Goal: Task Accomplishment & Management: Complete application form

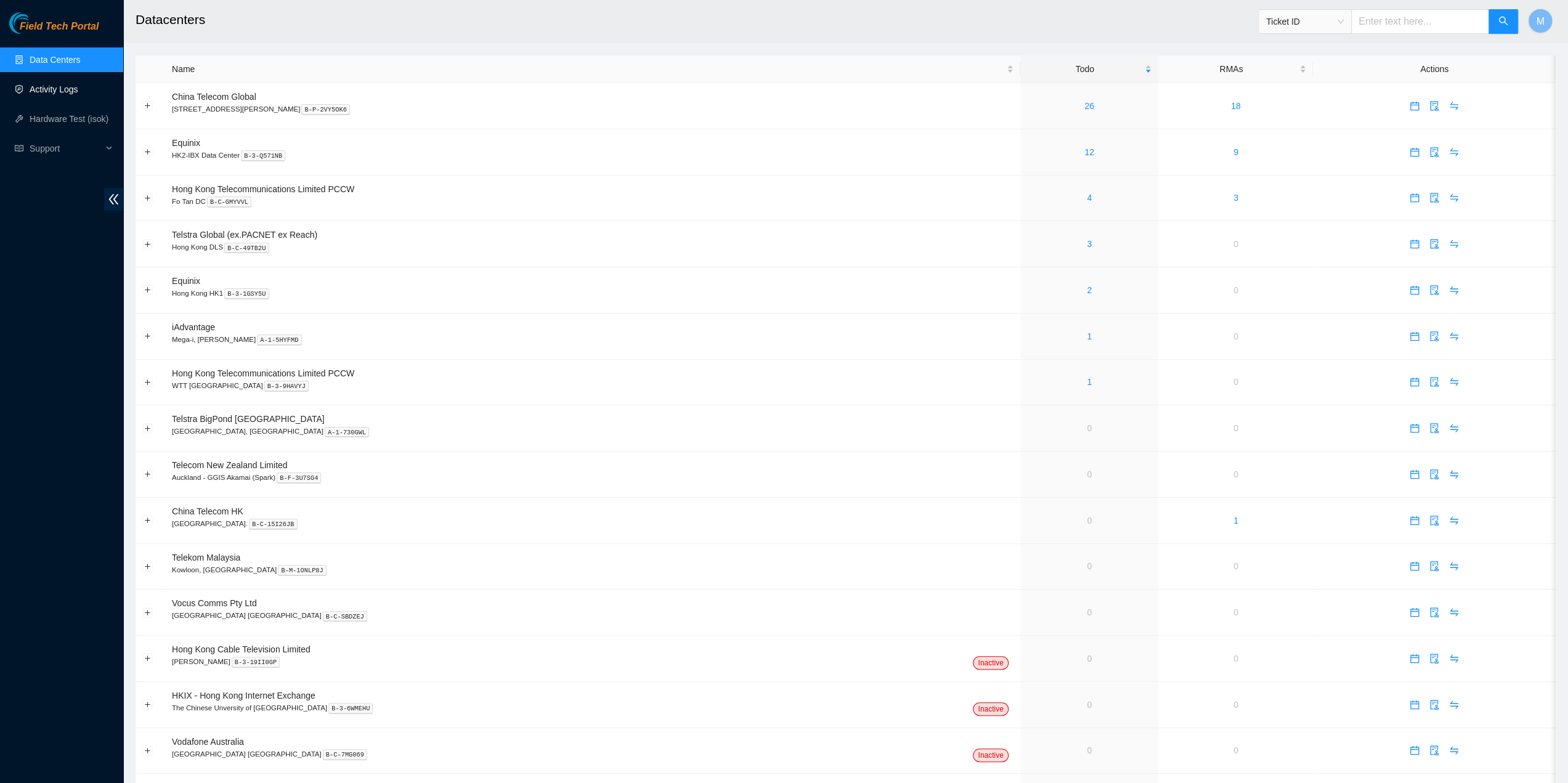
click at [78, 85] on link "Activity Logs" at bounding box center [54, 90] width 49 height 10
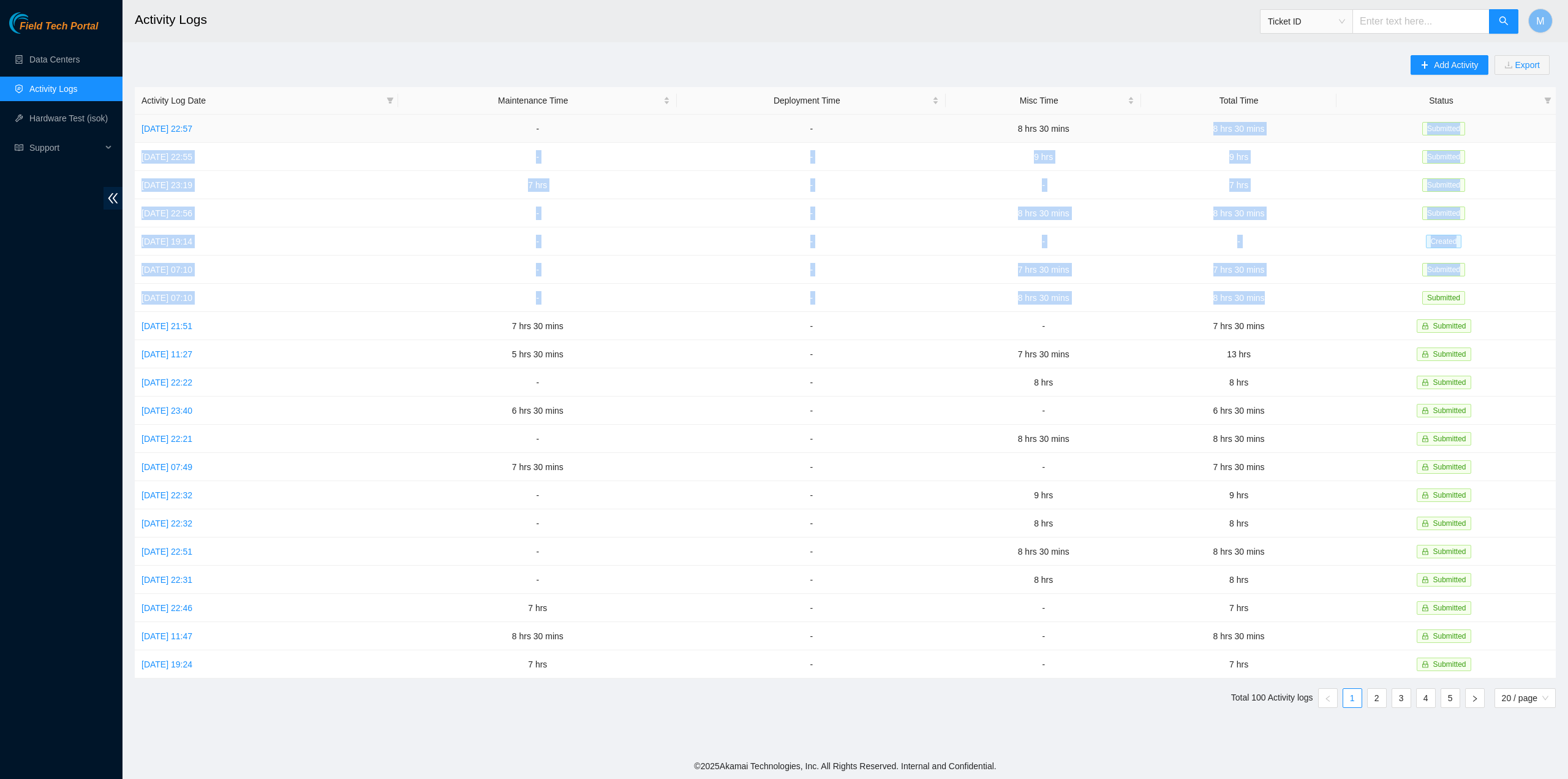
drag, startPoint x: 1290, startPoint y: 300, endPoint x: 1204, endPoint y: 133, distance: 187.8
click at [1204, 133] on tbody "[DATE] 22:57 - - 8 hrs 30 mins 8 hrs 30 mins Submitted [DATE] 22:55 - - 9 hrs 9…" at bounding box center [845, 396] width 1421 height 564
click at [192, 236] on link "[DATE] 19:14" at bounding box center [167, 241] width 51 height 10
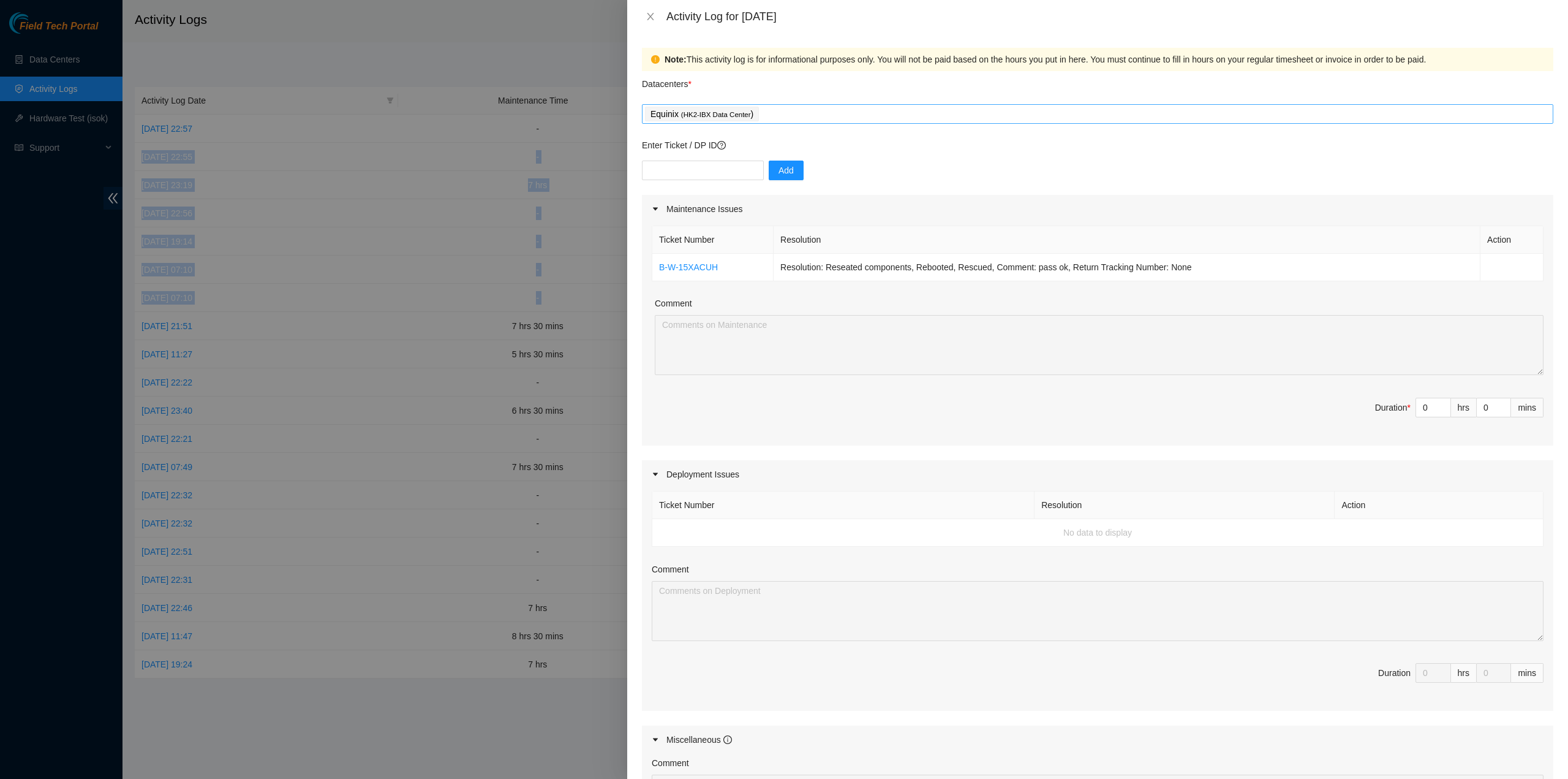
click at [862, 114] on div "Equinix ( HK2-IBX Data Center )" at bounding box center [1097, 114] width 905 height 18
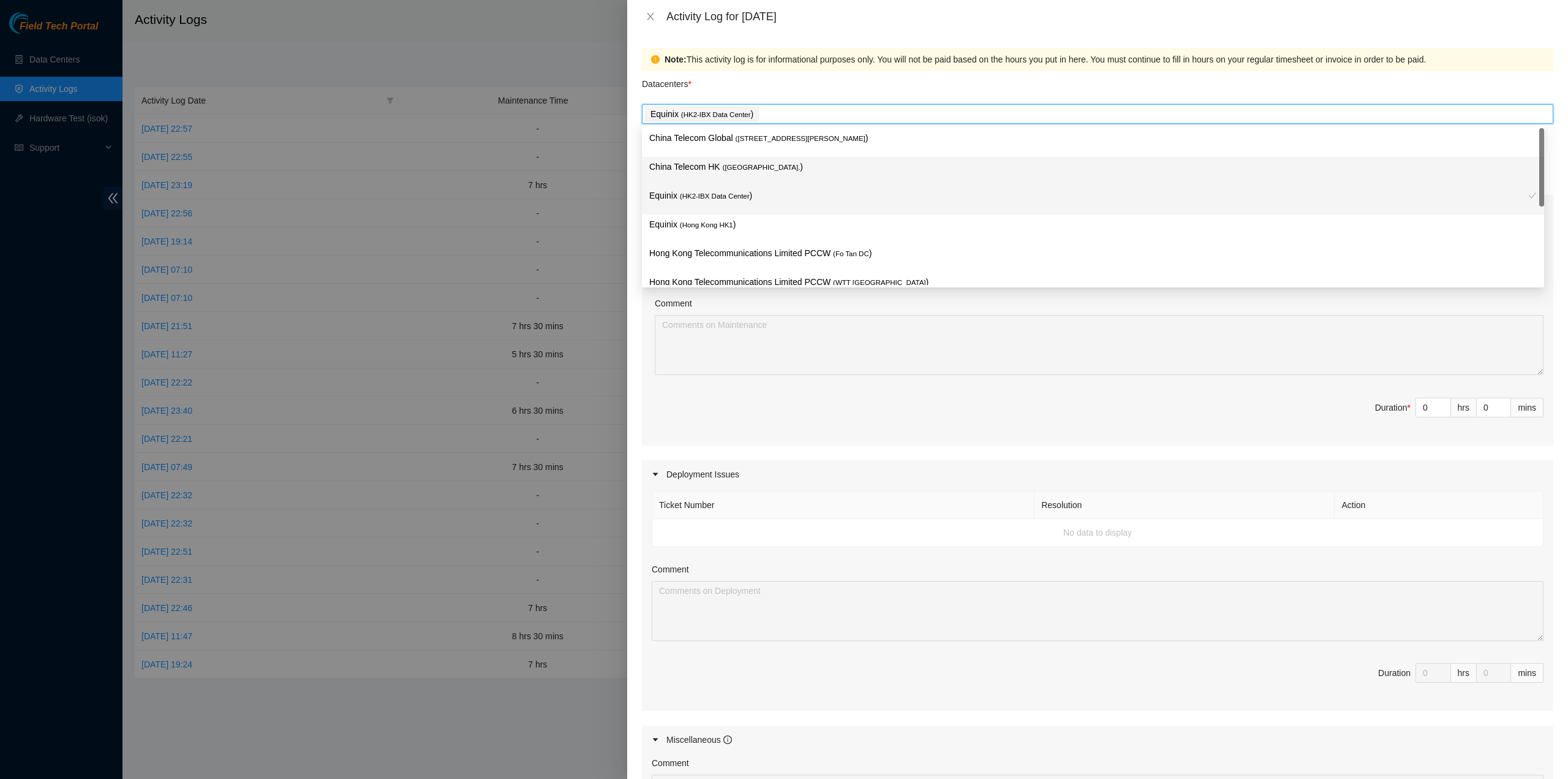
click at [769, 162] on p "China Telecom HK ( [GEOGRAPHIC_DATA] )" at bounding box center [1092, 167] width 887 height 14
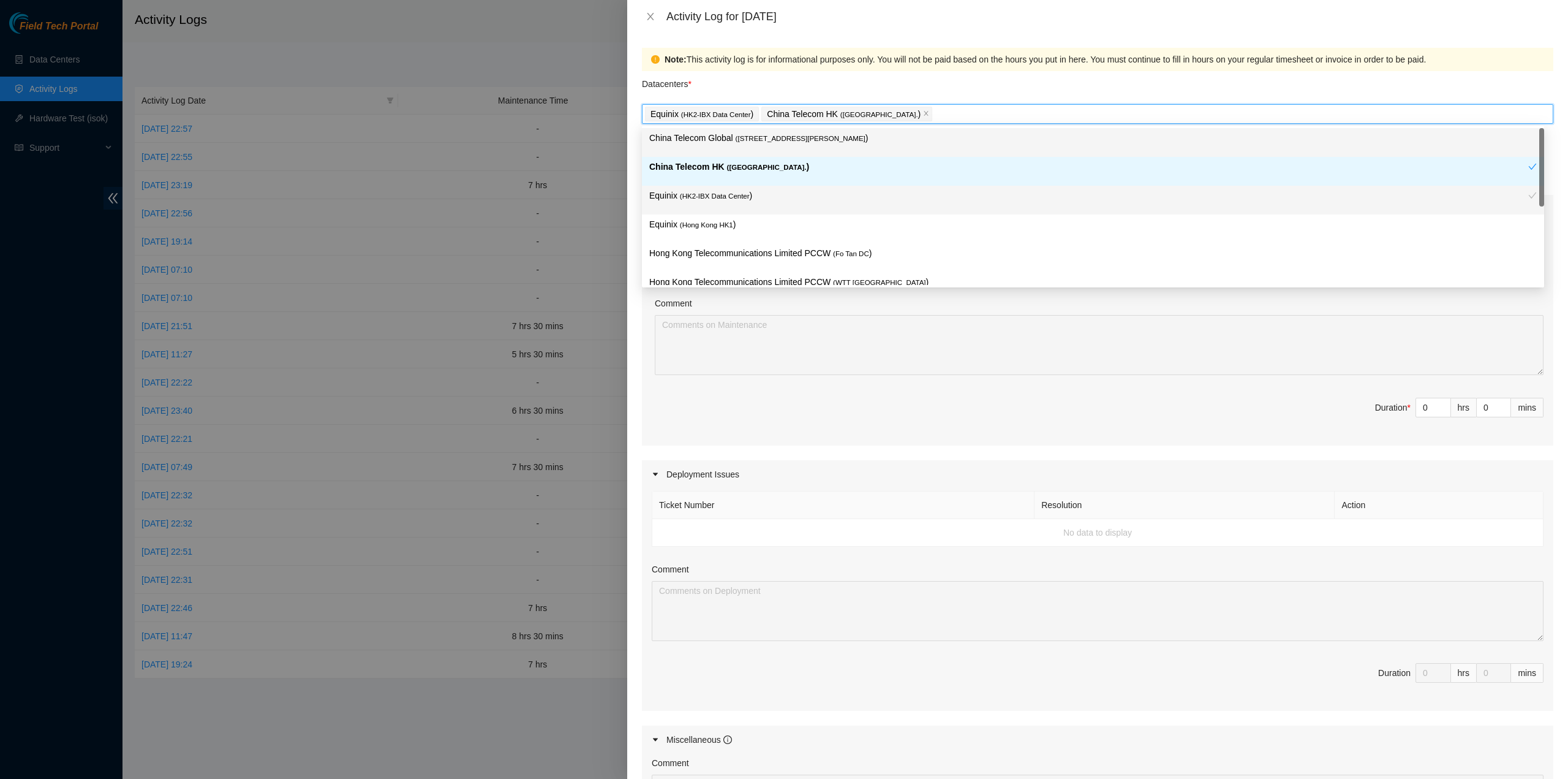
click at [777, 140] on span "( [STREET_ADDRESS][PERSON_NAME]" at bounding box center [800, 138] width 130 height 8
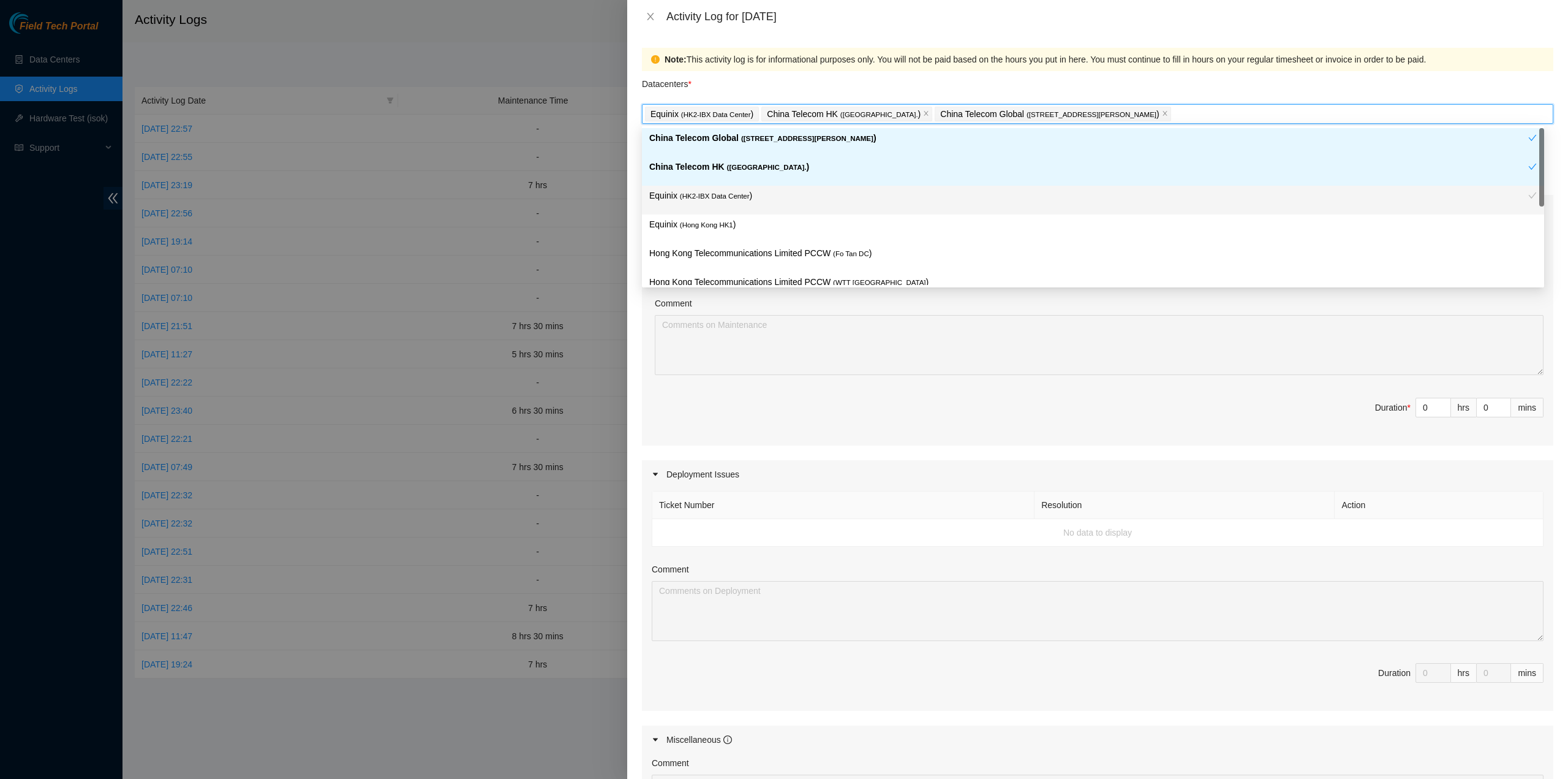
drag, startPoint x: 749, startPoint y: 200, endPoint x: 741, endPoint y: 222, distance: 23.4
click at [747, 201] on p "Equinix ( HK2-IBX Data Center )" at bounding box center [1088, 195] width 879 height 14
click at [740, 219] on p "Equinix ( [GEOGRAPHIC_DATA] HK1 )" at bounding box center [1092, 225] width 887 height 14
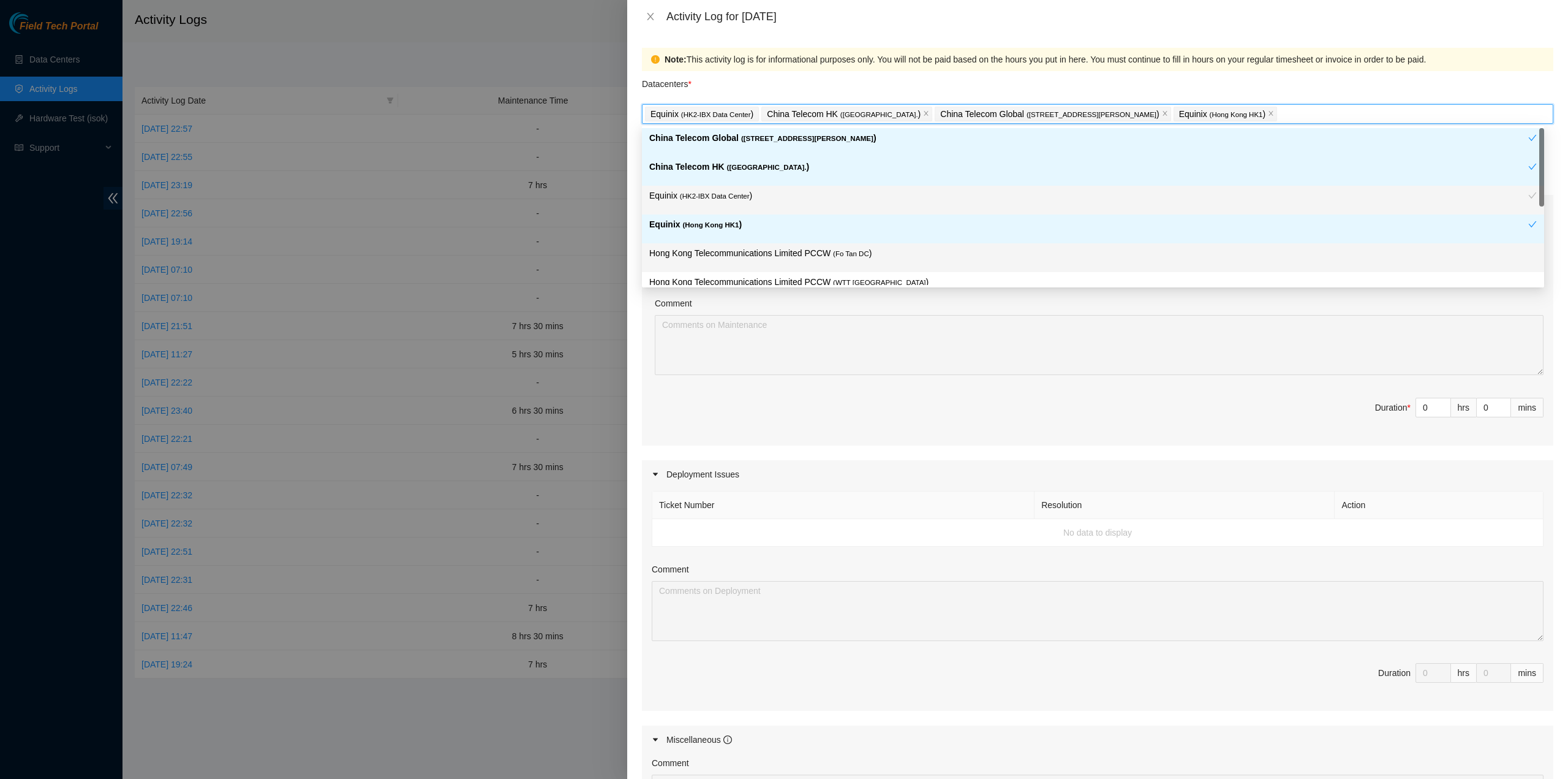
drag, startPoint x: 746, startPoint y: 245, endPoint x: 749, endPoint y: 253, distance: 8.5
click at [747, 246] on p "Hong Kong Telecommunications Limited PCCW ( Fo Tan DC )" at bounding box center [1092, 253] width 887 height 14
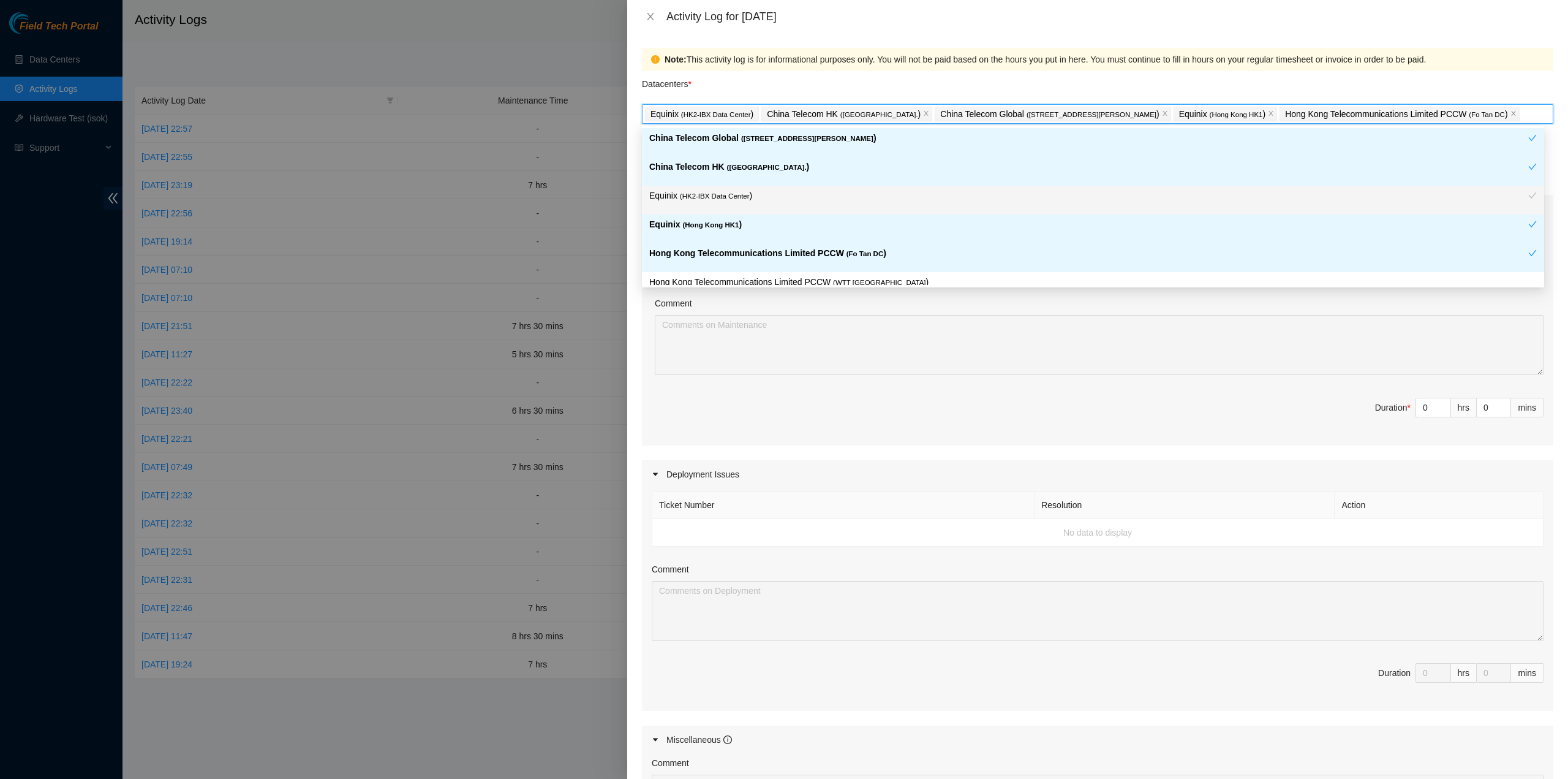
click at [751, 276] on p "Hong Kong Telecommunications Limited PCCW ( WTT [GEOGRAPHIC_DATA] )" at bounding box center [1092, 282] width 887 height 14
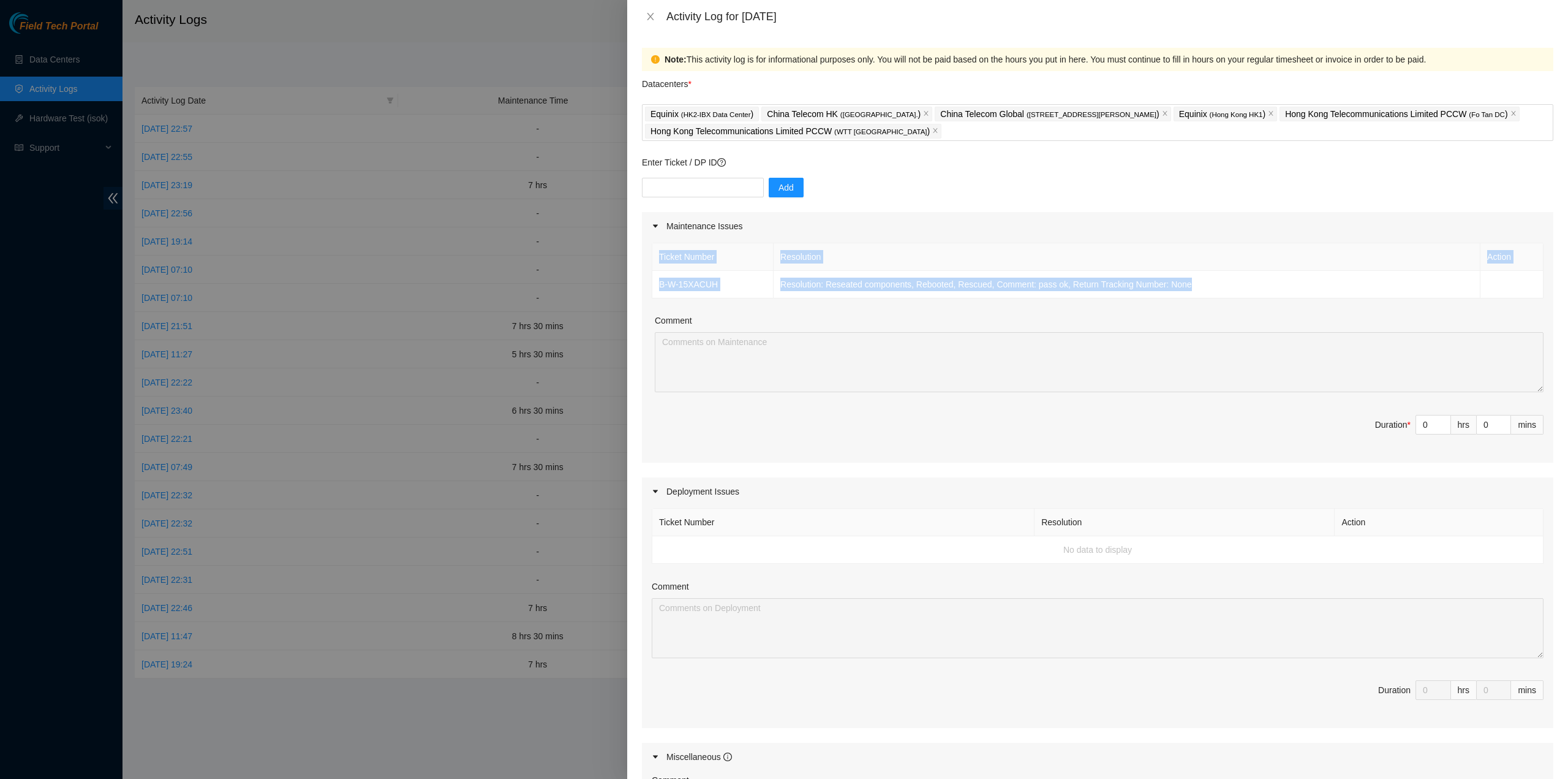
drag, startPoint x: 1192, startPoint y: 281, endPoint x: 643, endPoint y: 265, distance: 549.2
click at [639, 264] on div "Note: This activity log is for informational purposes only. You will not be pai…" at bounding box center [1097, 406] width 940 height 746
copy table "Ticket Number Resolution Action B-W-15XACUH Resolution: Reseated components, Re…"
drag, startPoint x: 1417, startPoint y: 430, endPoint x: 1402, endPoint y: 429, distance: 15.0
click at [1402, 429] on span "Duration * 0 hrs 0 mins" at bounding box center [1097, 432] width 892 height 34
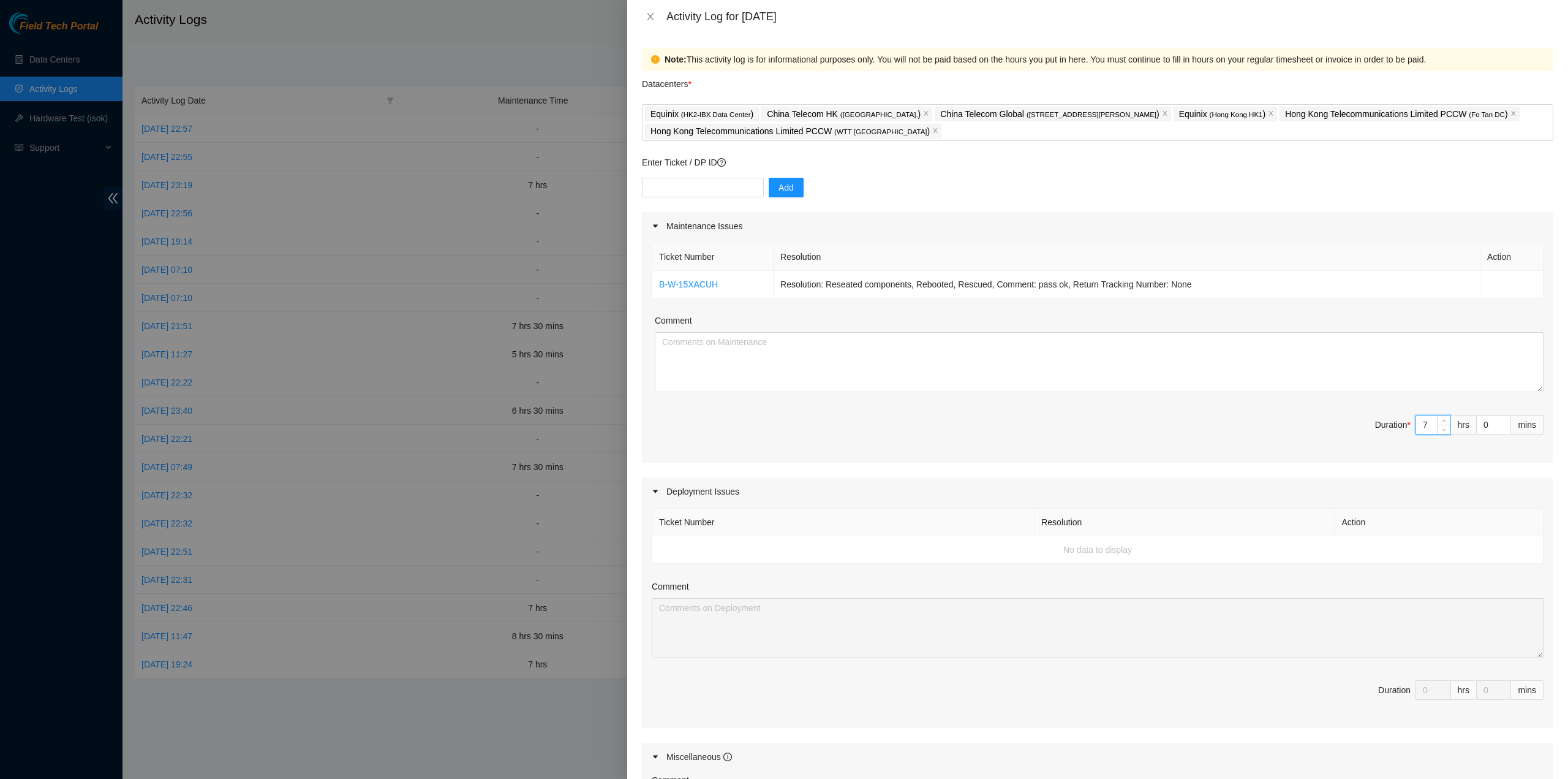
type input "7"
click at [855, 369] on textarea "Comment" at bounding box center [1099, 362] width 889 height 60
paste textarea "Ticket Number Resolution Action B-W-15XACUH Resolution: Reseated components, Re…"
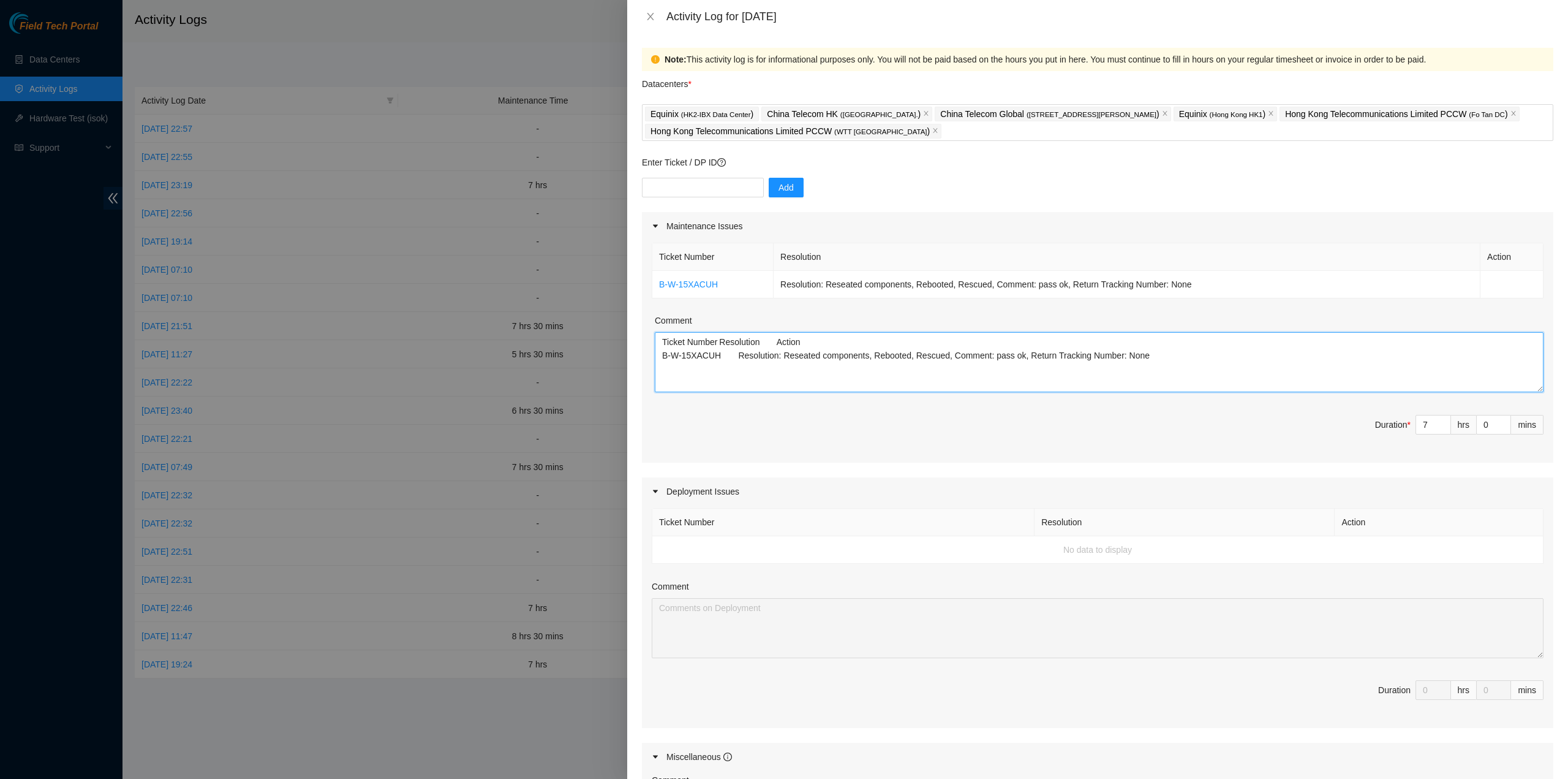
drag, startPoint x: 771, startPoint y: 349, endPoint x: 827, endPoint y: 370, distance: 59.8
click at [772, 349] on textarea "Ticket Number Resolution Action B-W-15XACUH Resolution: Reseated components, Re…" at bounding box center [1099, 362] width 889 height 60
drag, startPoint x: 1161, startPoint y: 357, endPoint x: 1170, endPoint y: 361, distance: 9.8
click at [1162, 357] on textarea "Ticket Number Resolution Action B-W-15XACUH Resolution: Reseated components, Re…" at bounding box center [1099, 362] width 889 height 60
paste textarea "B-W-14CQ2U1 Tracking - 417328426855 B-W-14ERVGP B-W-14ERVGG B-V-5VU4VOV B-W-16I…"
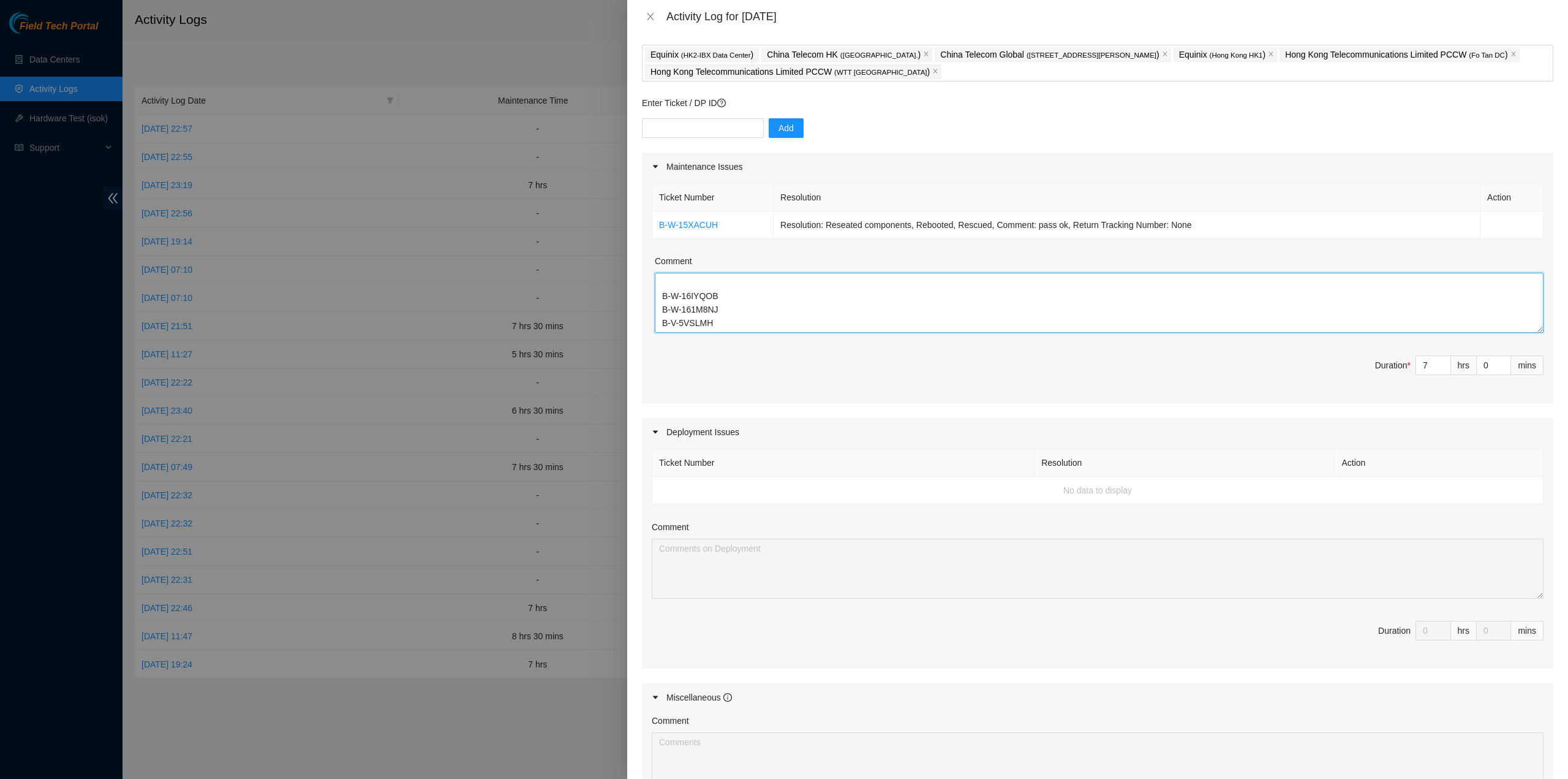
scroll to position [245, 0]
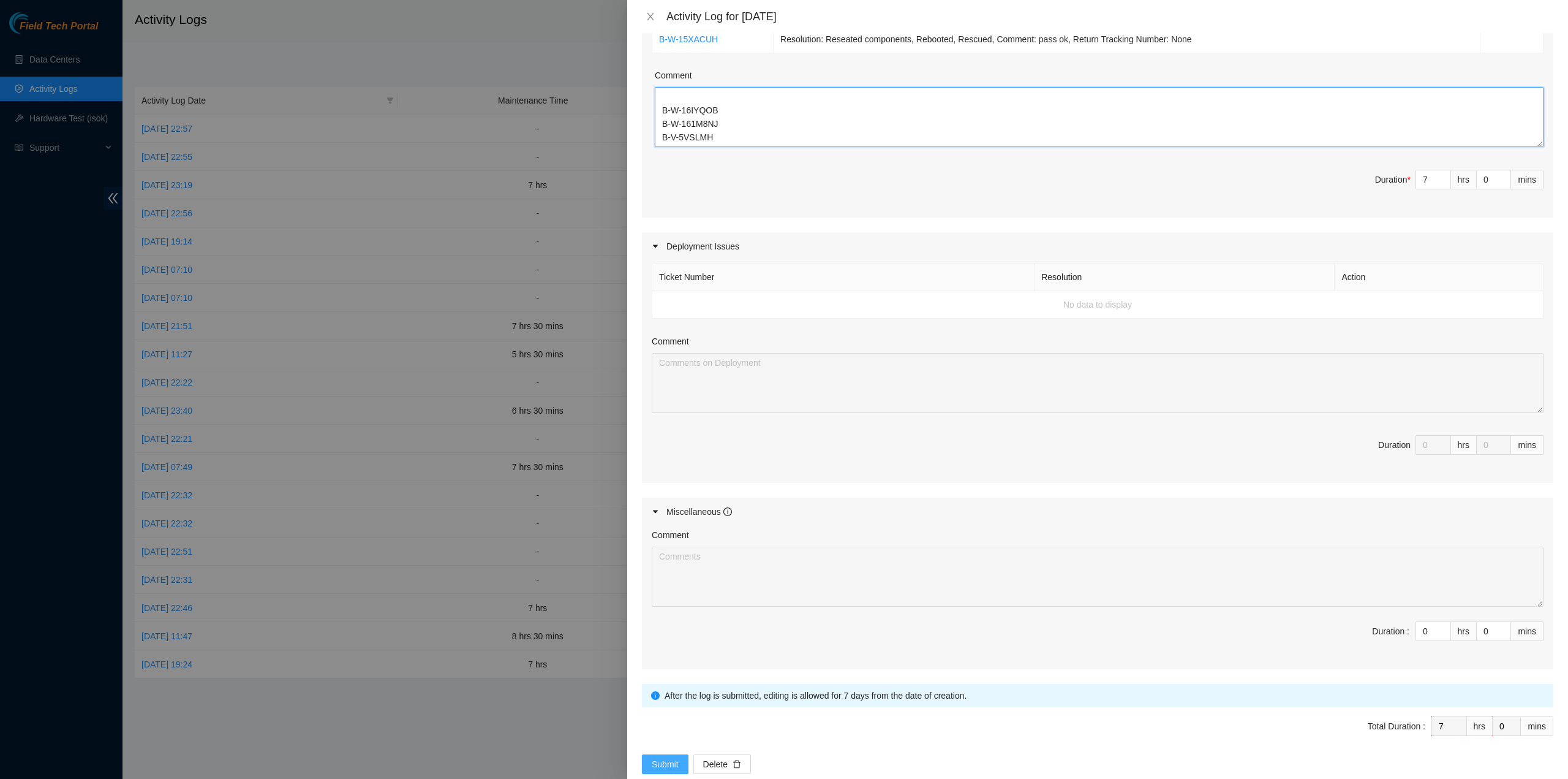
type textarea "Ticket Number Resolution Action B-W-15XACUH Resolution: Reseated components, Re…"
click at [665, 757] on span "Submit" at bounding box center [665, 764] width 27 height 13
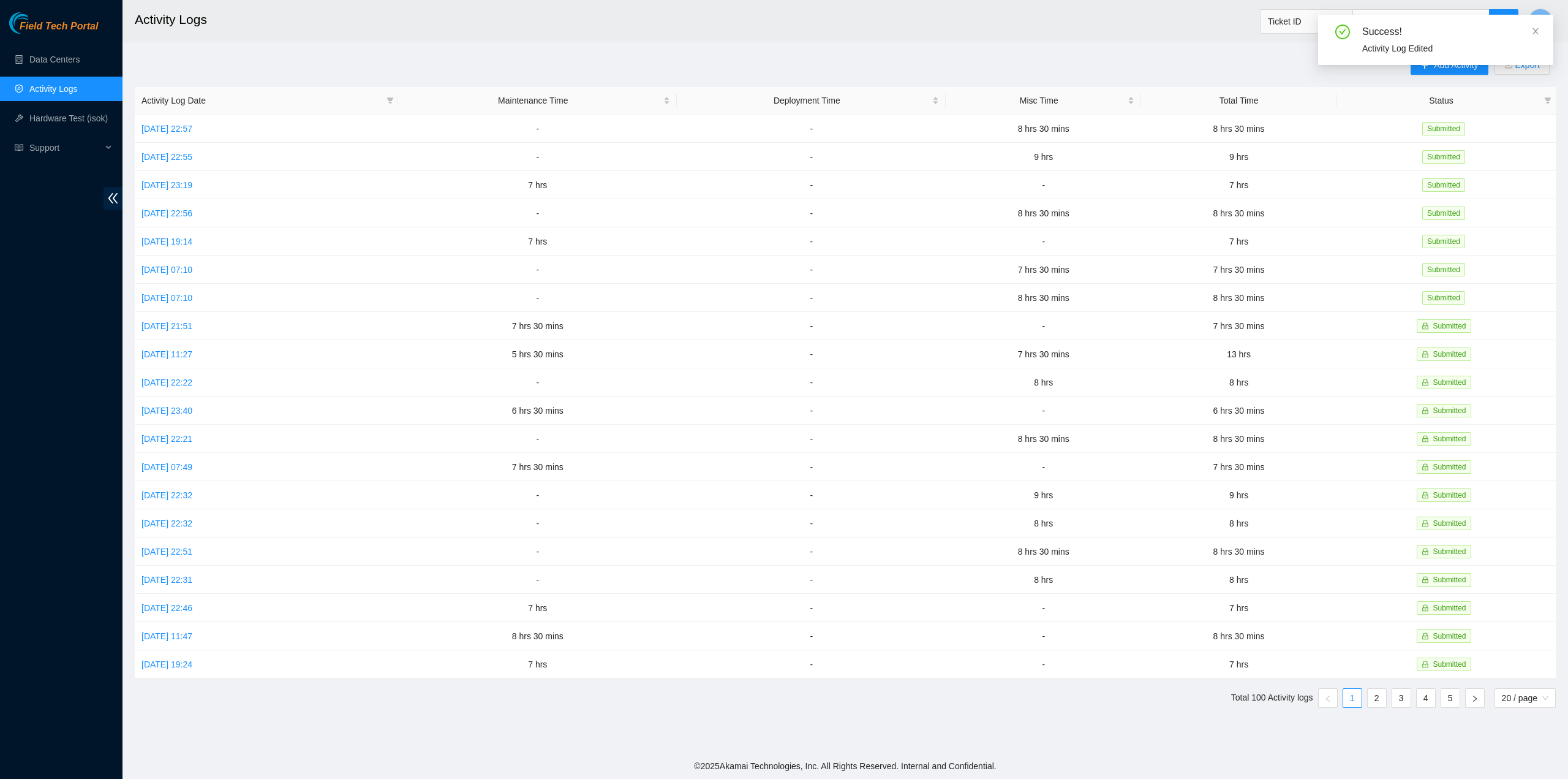
click at [1525, 31] on div "Success!" at bounding box center [1450, 32] width 176 height 15
click at [1530, 32] on div "Success!" at bounding box center [1450, 32] width 176 height 15
click at [1531, 33] on div "Success! Activity Log Edited" at bounding box center [1435, 40] width 235 height 50
click at [1533, 33] on icon "close" at bounding box center [1535, 31] width 8 height 8
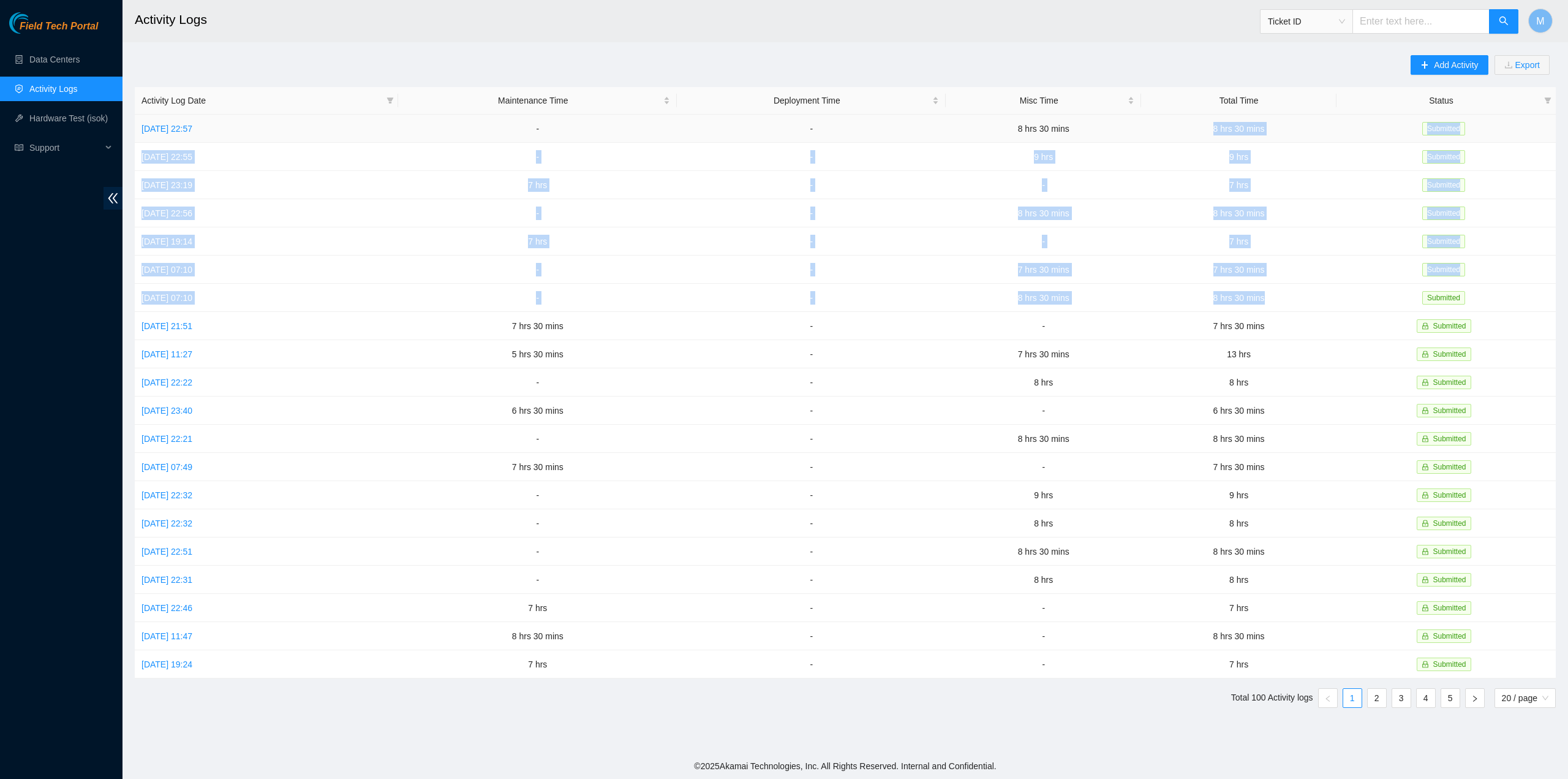
drag, startPoint x: 1284, startPoint y: 295, endPoint x: 1226, endPoint y: 137, distance: 168.3
click at [1226, 137] on tbody "[DATE] 22:57 - - 8 hrs 30 mins 8 hrs 30 mins Submitted [DATE] 22:55 - - 9 hrs 9…" at bounding box center [845, 396] width 1421 height 564
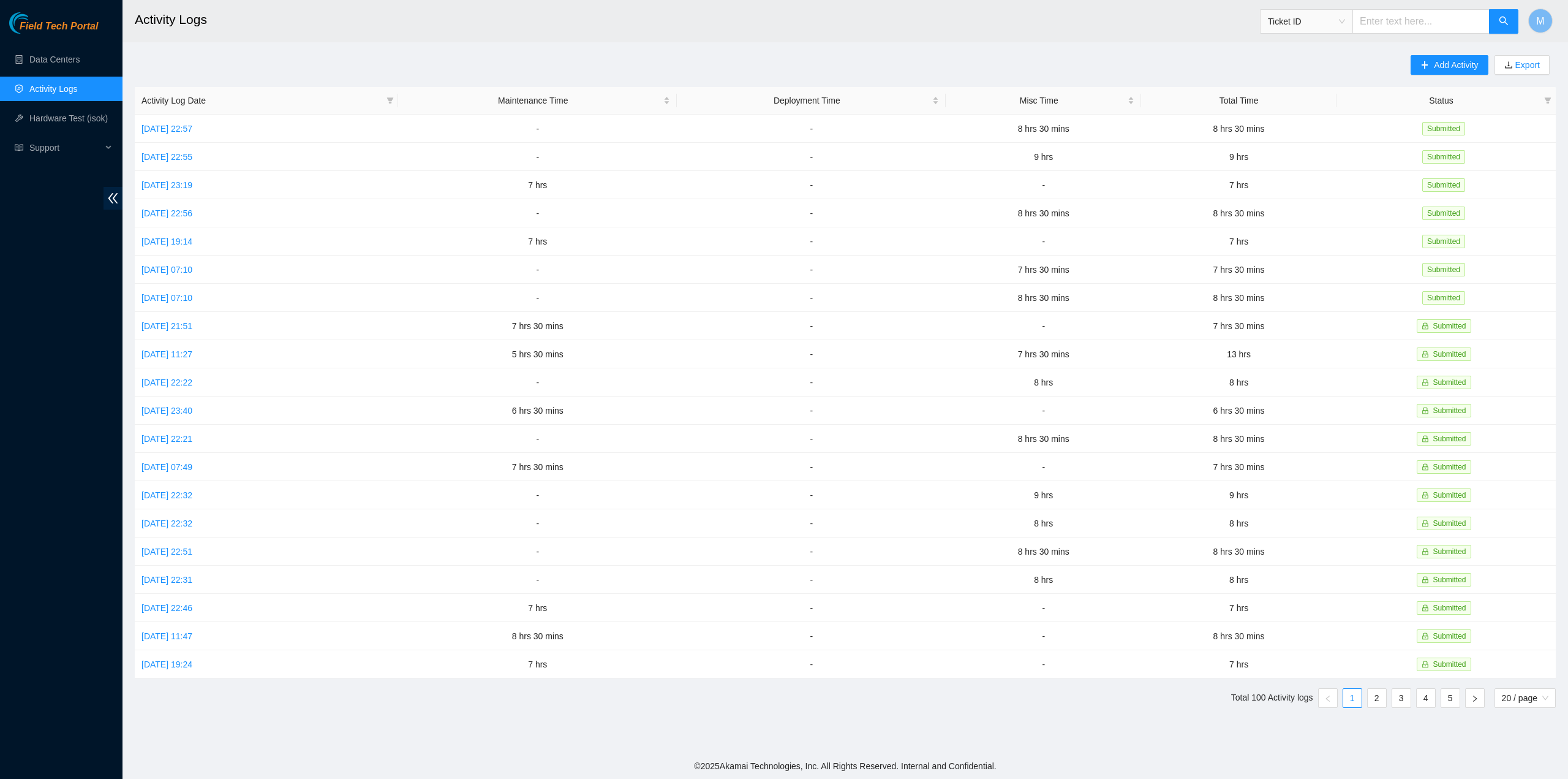
click at [1134, 775] on footer "© 2025 Akamai Technologies, Inc. All Rights Reserved. Internal and Confidential." at bounding box center [845, 766] width 1445 height 26
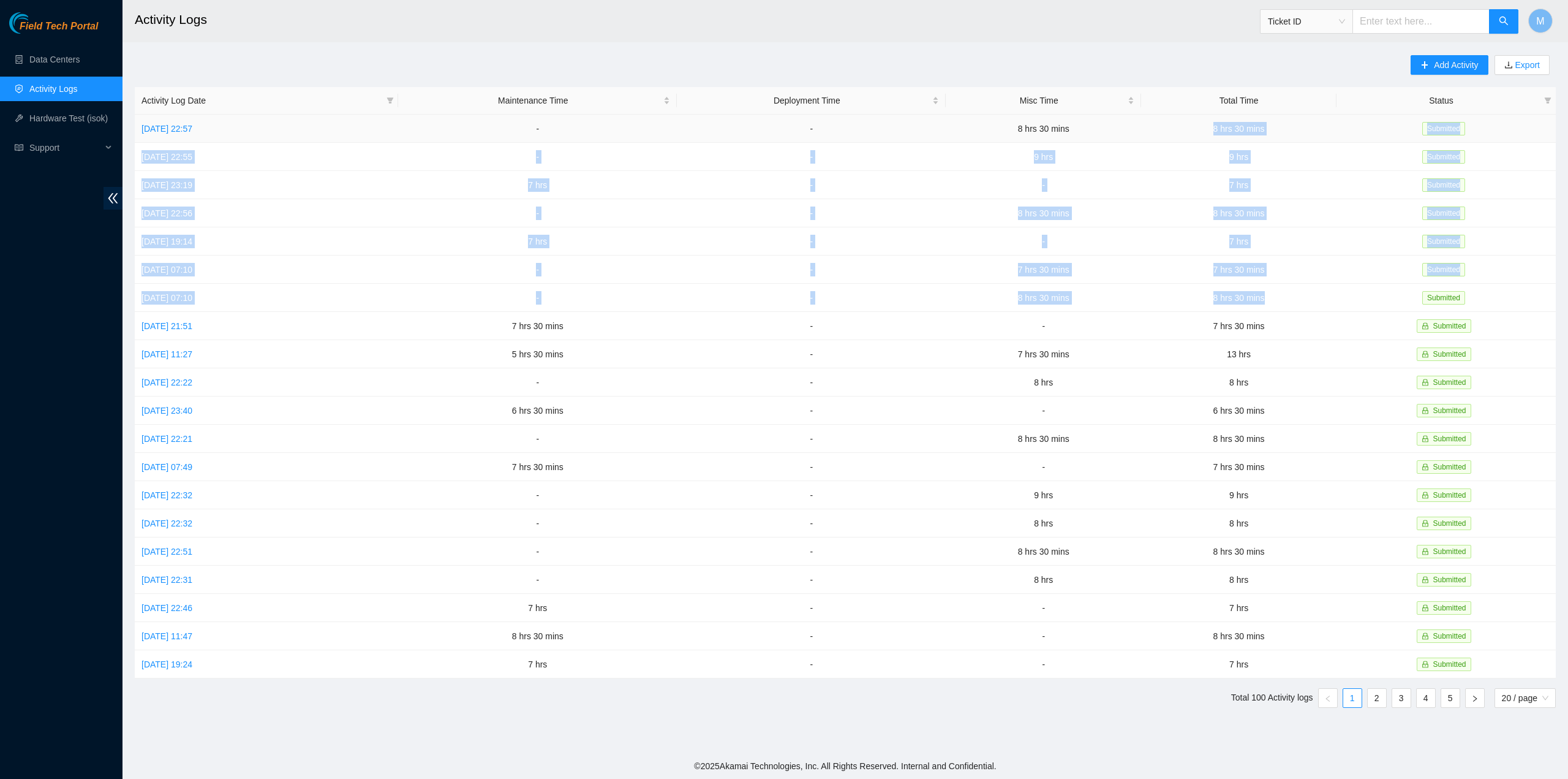
drag, startPoint x: 1278, startPoint y: 297, endPoint x: 1194, endPoint y: 125, distance: 191.4
click at [1194, 125] on tbody "[DATE] 22:57 - - 8 hrs 30 mins 8 hrs 30 mins Submitted [DATE] 22:55 - - 9 hrs 9…" at bounding box center [845, 396] width 1421 height 564
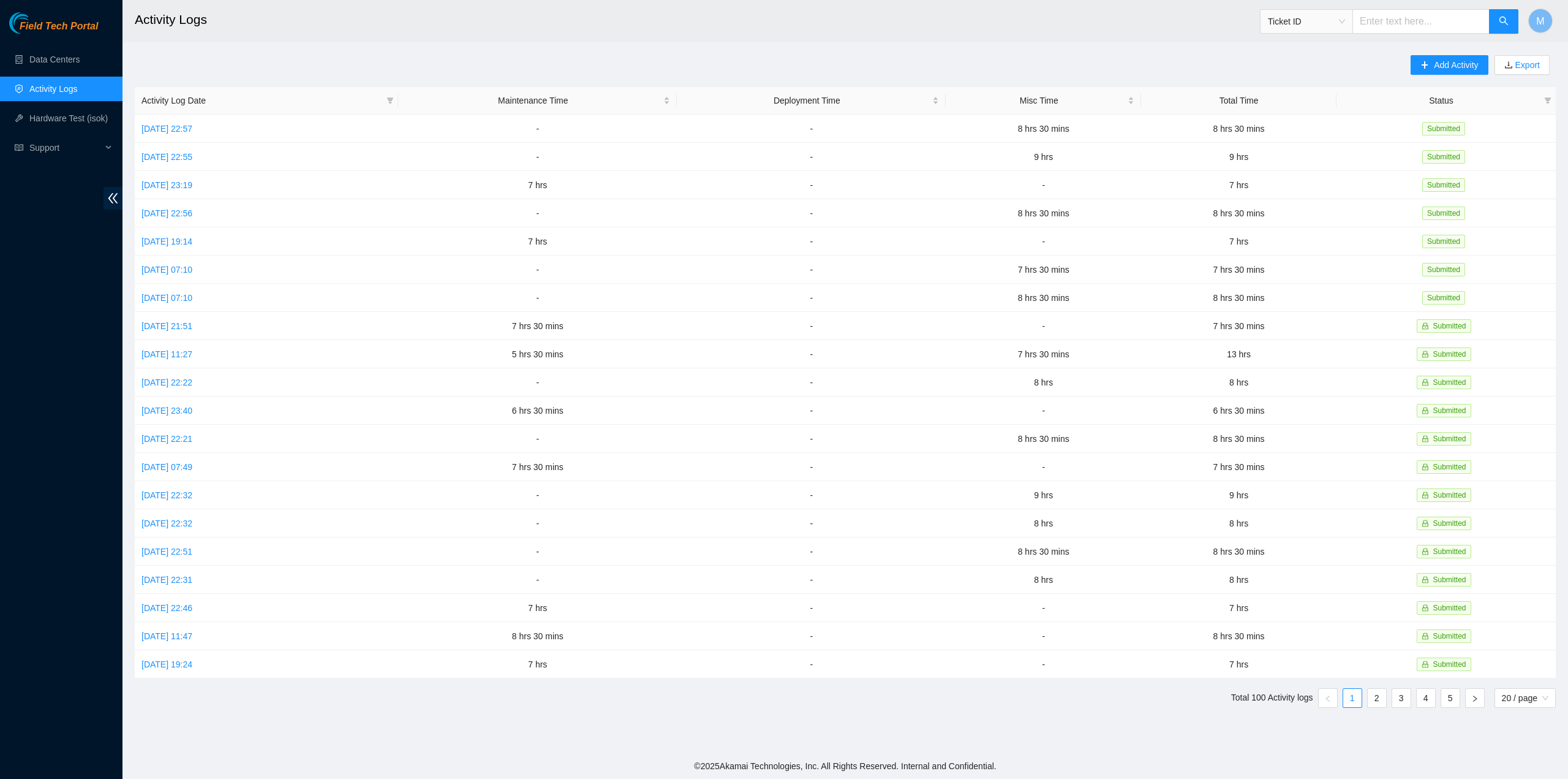
click at [1123, 57] on div "Add Activity Export Activity Log Date Maintenance Time Deployment Time Misc Tim…" at bounding box center [845, 386] width 1421 height 662
click at [1540, 31] on button "M" at bounding box center [1540, 20] width 24 height 24
click at [1460, 109] on link "Logout" at bounding box center [1449, 109] width 27 height 10
